Goal: Entertainment & Leisure: Consume media (video, audio)

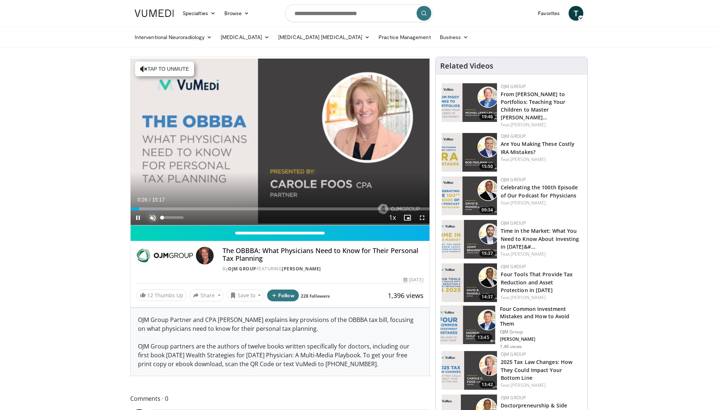
click at [153, 216] on span "Video Player" at bounding box center [152, 218] width 15 height 15
drag, startPoint x: 183, startPoint y: 217, endPoint x: 170, endPoint y: 217, distance: 12.9
click at [170, 217] on div "Volume Level" at bounding box center [166, 217] width 8 height 3
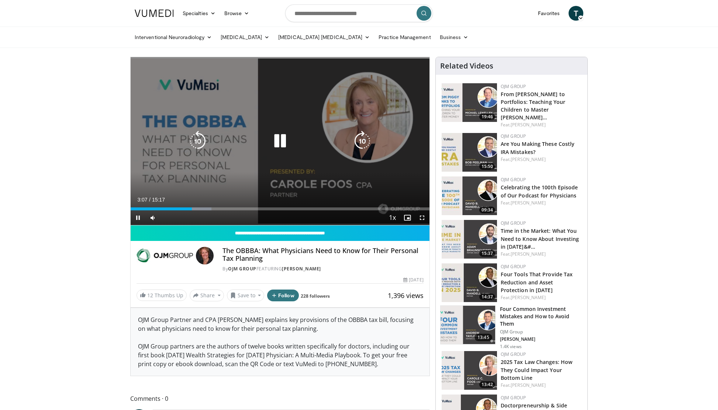
click at [280, 137] on icon "Video Player" at bounding box center [280, 141] width 21 height 21
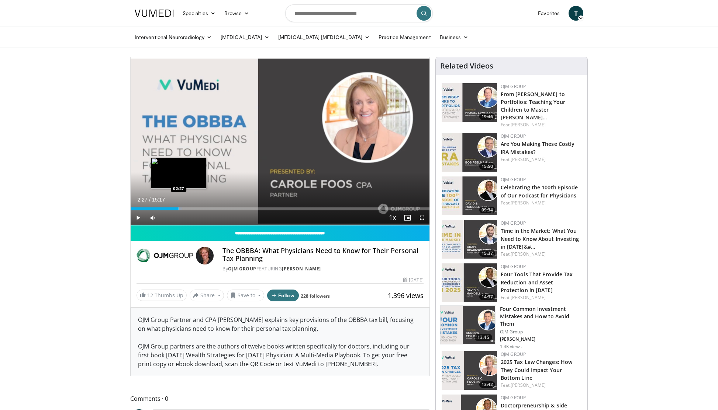
drag, startPoint x: 190, startPoint y: 206, endPoint x: 178, endPoint y: 205, distance: 12.2
click at [178, 205] on div "Loaded : 17.29% 02:28 02:27" at bounding box center [280, 207] width 299 height 7
click at [175, 208] on div "Progress Bar" at bounding box center [175, 209] width 1 height 3
click at [171, 209] on div "Loaded : 15.27% 02:15 02:04" at bounding box center [280, 209] width 299 height 3
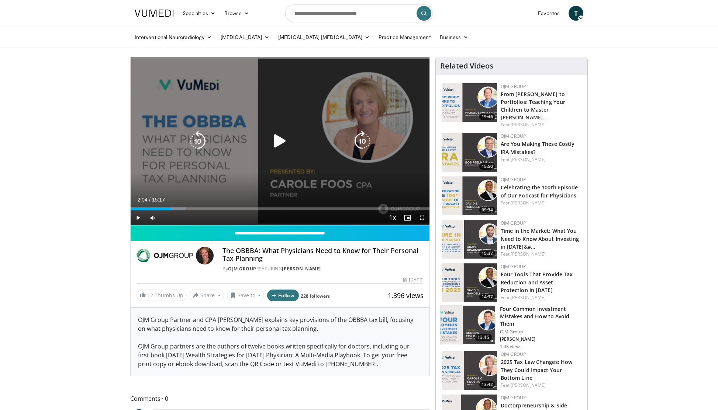
click at [254, 138] on div "Video Player" at bounding box center [279, 141] width 179 height 15
click at [277, 142] on icon "Video Player" at bounding box center [280, 141] width 21 height 21
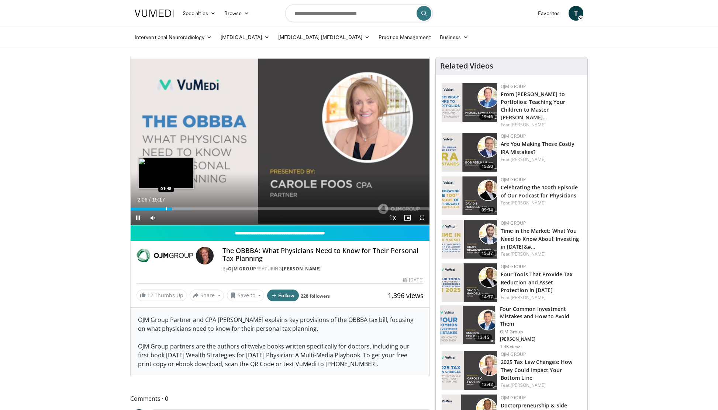
click at [166, 208] on div "Progress Bar" at bounding box center [166, 209] width 1 height 3
click at [162, 208] on div "Progress Bar" at bounding box center [162, 209] width 1 height 3
click at [156, 208] on div "10 seconds Tap to unmute" at bounding box center [280, 141] width 299 height 168
click at [153, 209] on div "Progress Bar" at bounding box center [153, 209] width 1 height 3
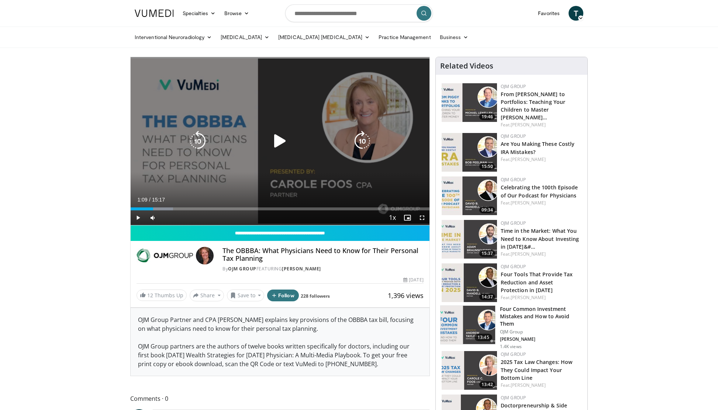
click at [275, 143] on icon "Video Player" at bounding box center [280, 141] width 21 height 21
click at [194, 142] on icon "Video Player" at bounding box center [197, 141] width 21 height 21
click at [200, 138] on icon "Video Player" at bounding box center [197, 141] width 21 height 21
click at [198, 139] on icon "Video Player" at bounding box center [197, 141] width 21 height 21
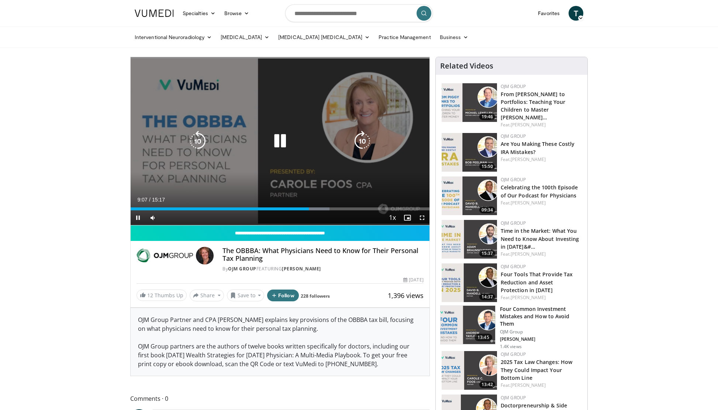
click at [198, 143] on icon "Video Player" at bounding box center [197, 141] width 21 height 21
click at [195, 146] on icon "Video Player" at bounding box center [197, 141] width 21 height 21
click at [195, 145] on icon "Video Player" at bounding box center [197, 141] width 21 height 21
